Goal: Find specific page/section: Find specific page/section

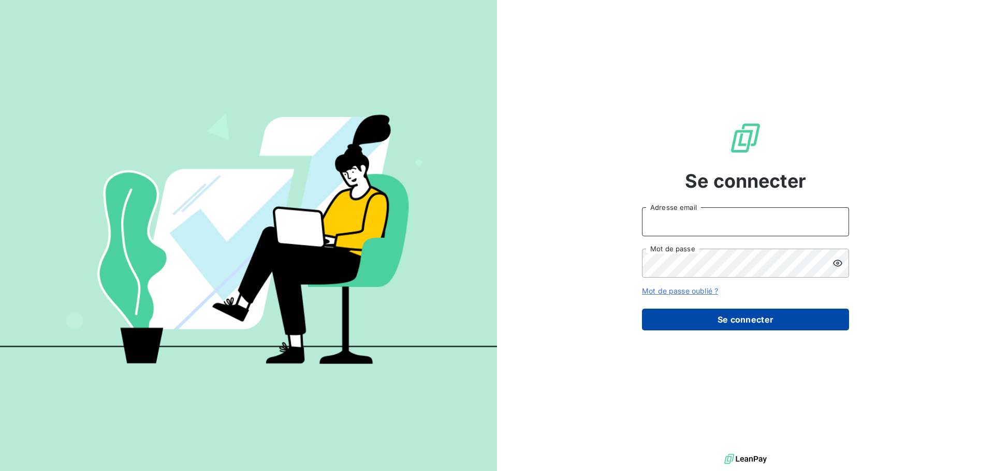
type input "christine.menard@lorca.fr"
click at [733, 327] on button "Se connecter" at bounding box center [745, 320] width 207 height 22
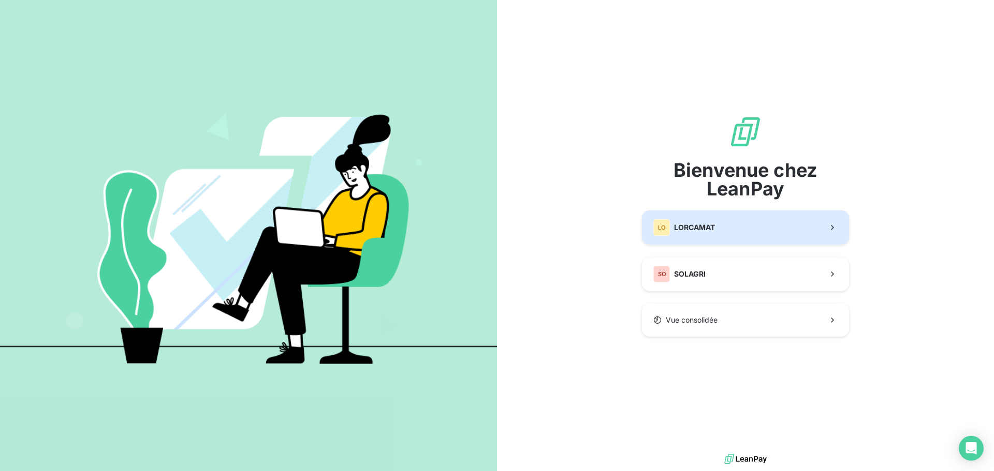
click at [745, 230] on button "LO LORCAMAT" at bounding box center [745, 228] width 207 height 34
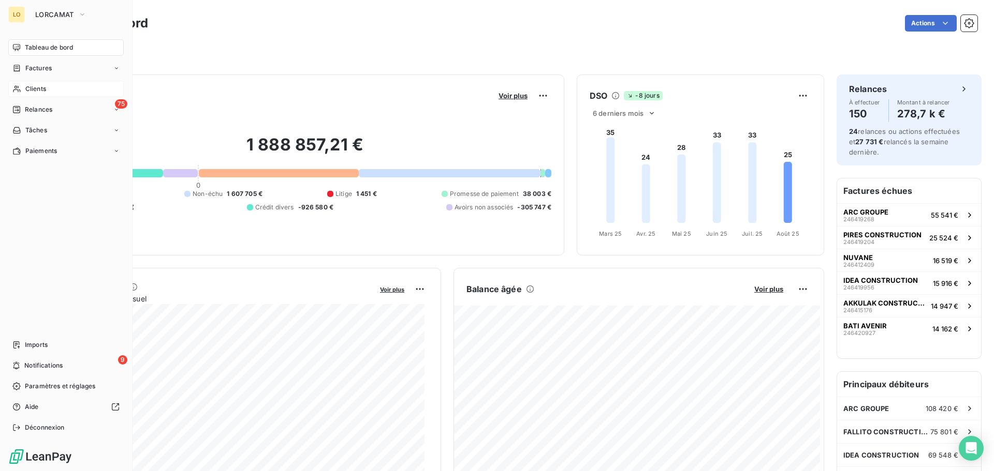
click at [34, 93] on span "Clients" at bounding box center [35, 88] width 21 height 9
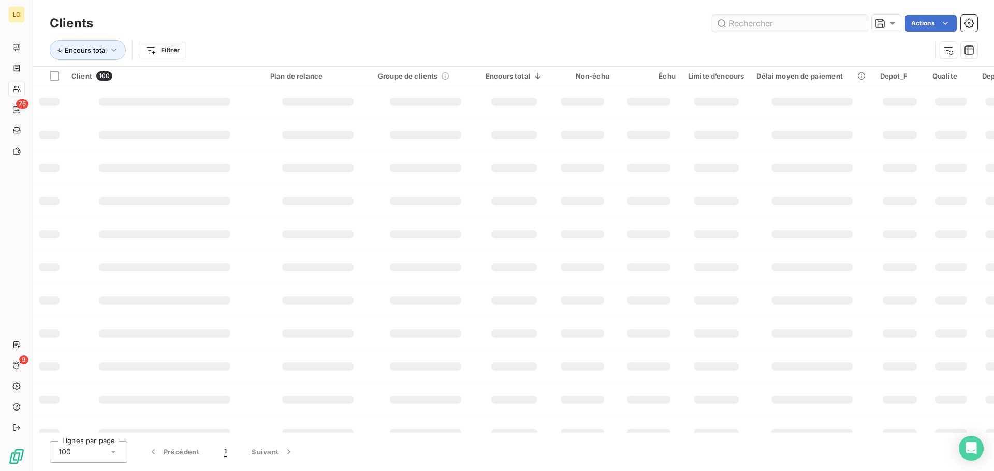
click at [756, 24] on input "text" at bounding box center [789, 23] width 155 height 17
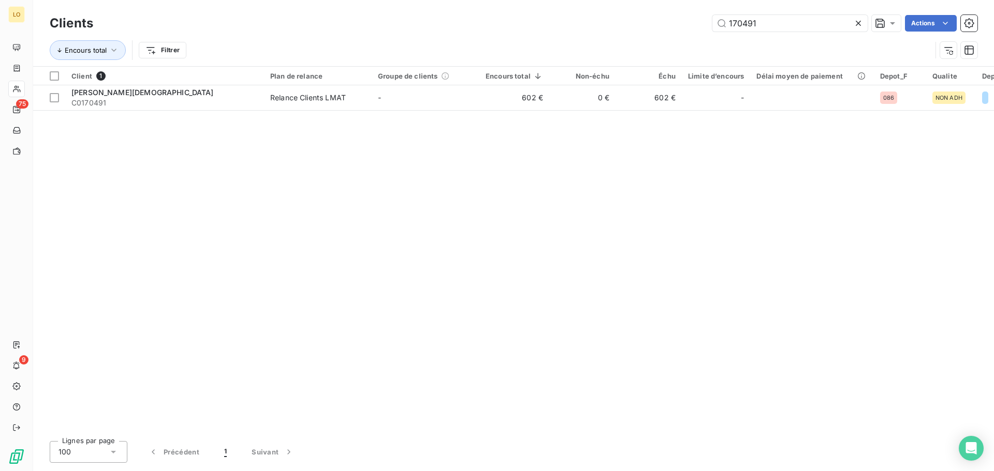
type input "170491"
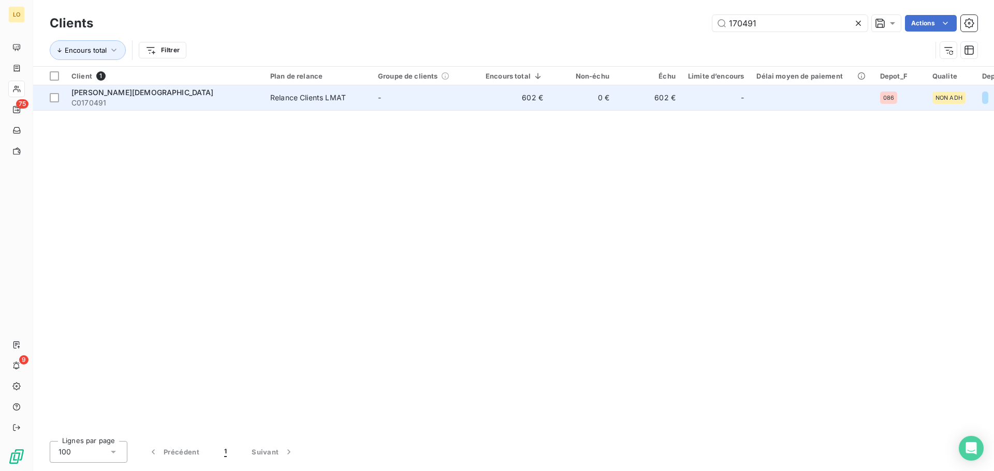
click at [89, 93] on span "[PERSON_NAME][DEMOGRAPHIC_DATA]" at bounding box center [142, 92] width 142 height 9
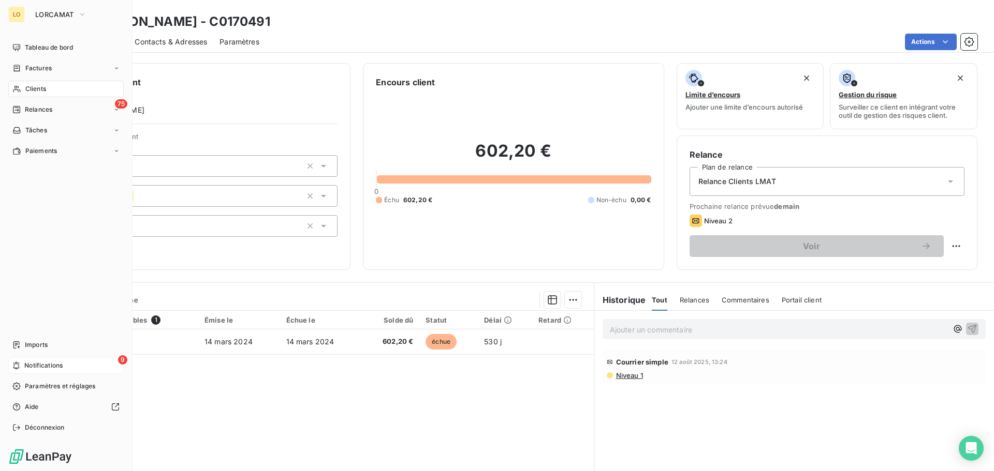
click at [22, 362] on div "9 Notifications" at bounding box center [65, 366] width 115 height 17
